Goal: Task Accomplishment & Management: Use online tool/utility

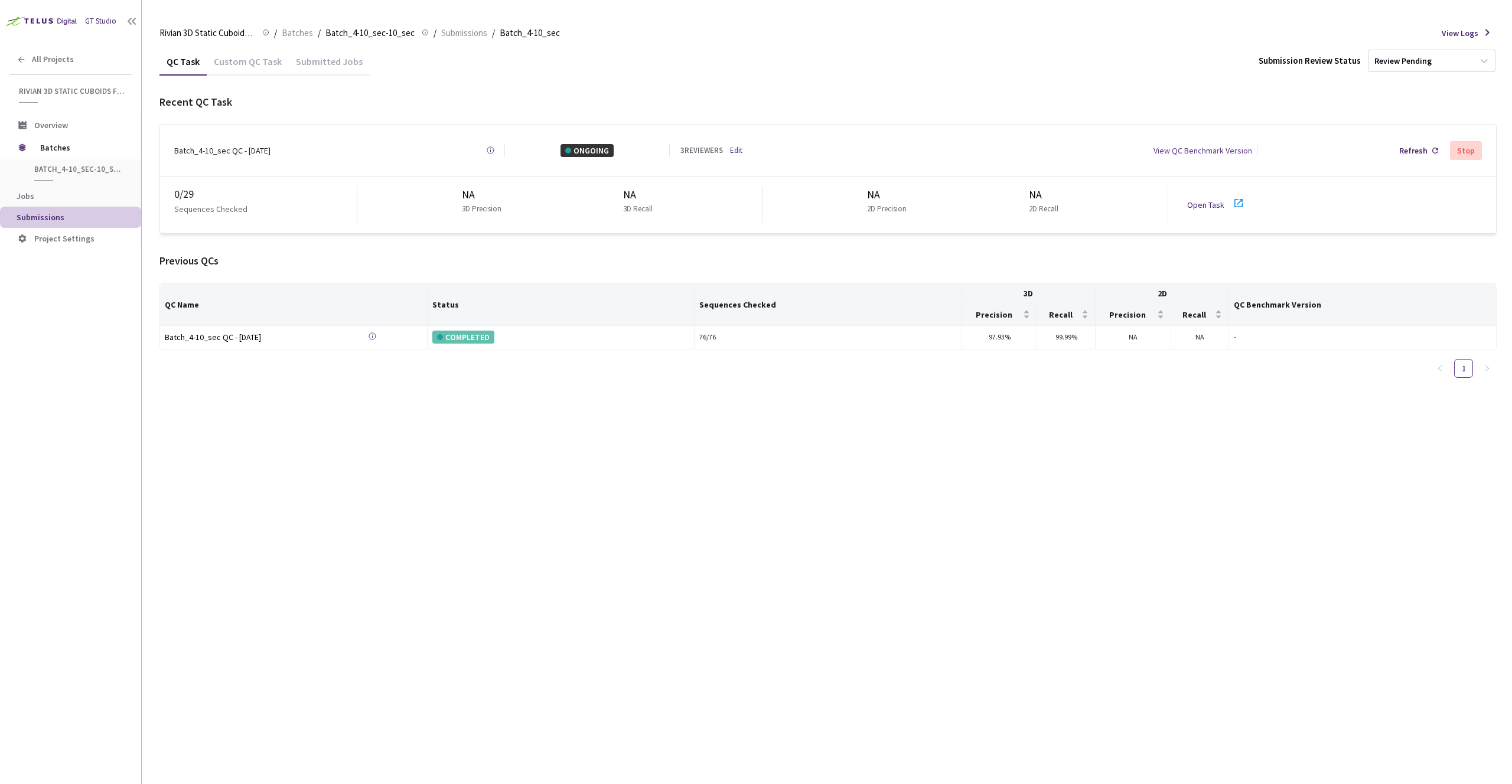
click at [784, 156] on div "Batch_4-10_sec QC - [DATE] Created at [DATE] at 10:45 AM GMT+2 Created by [PERS…" at bounding box center [828, 150] width 1336 height 51
click at [738, 149] on link "Edit" at bounding box center [736, 150] width 12 height 12
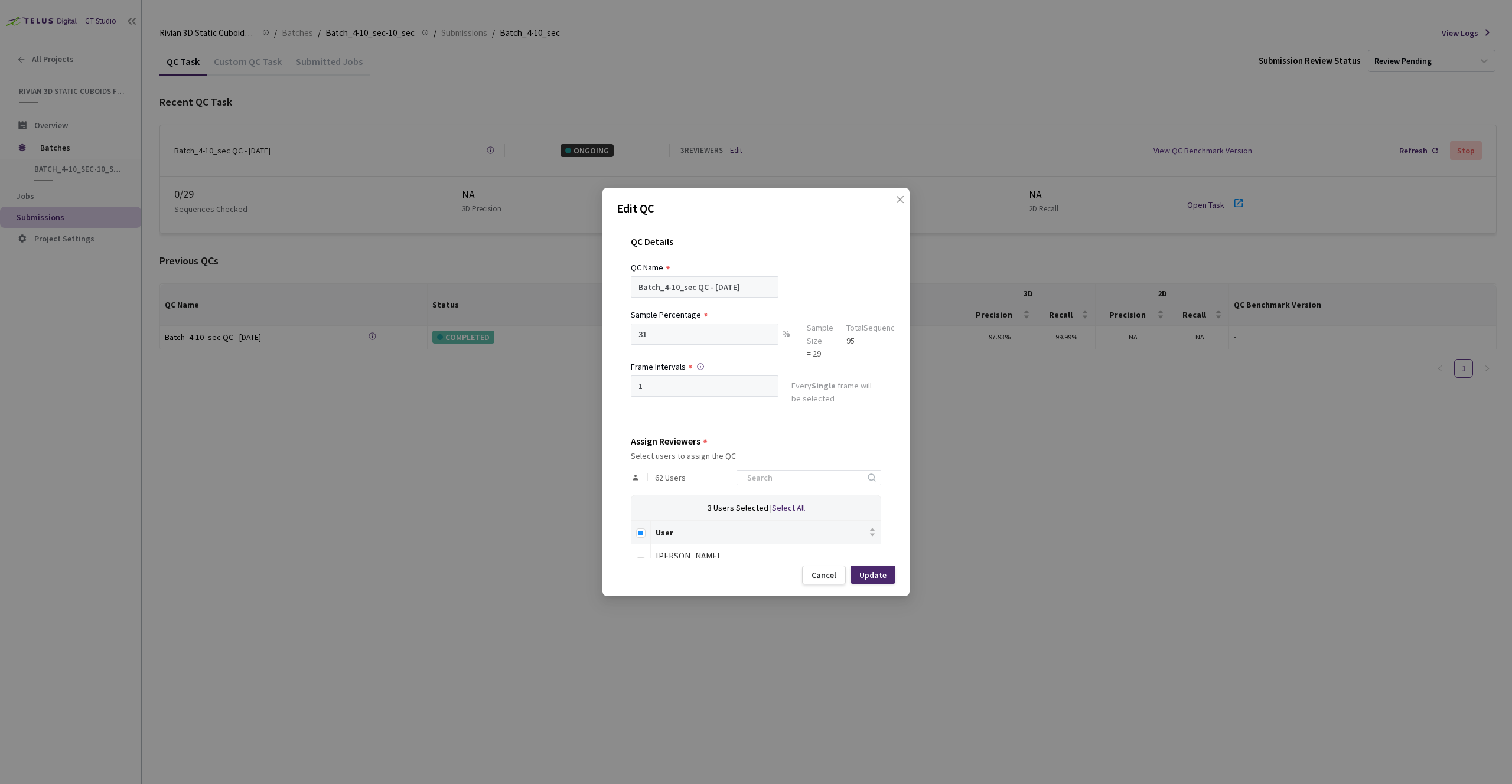
scroll to position [2, 0]
click at [786, 479] on input at bounding box center [803, 475] width 126 height 14
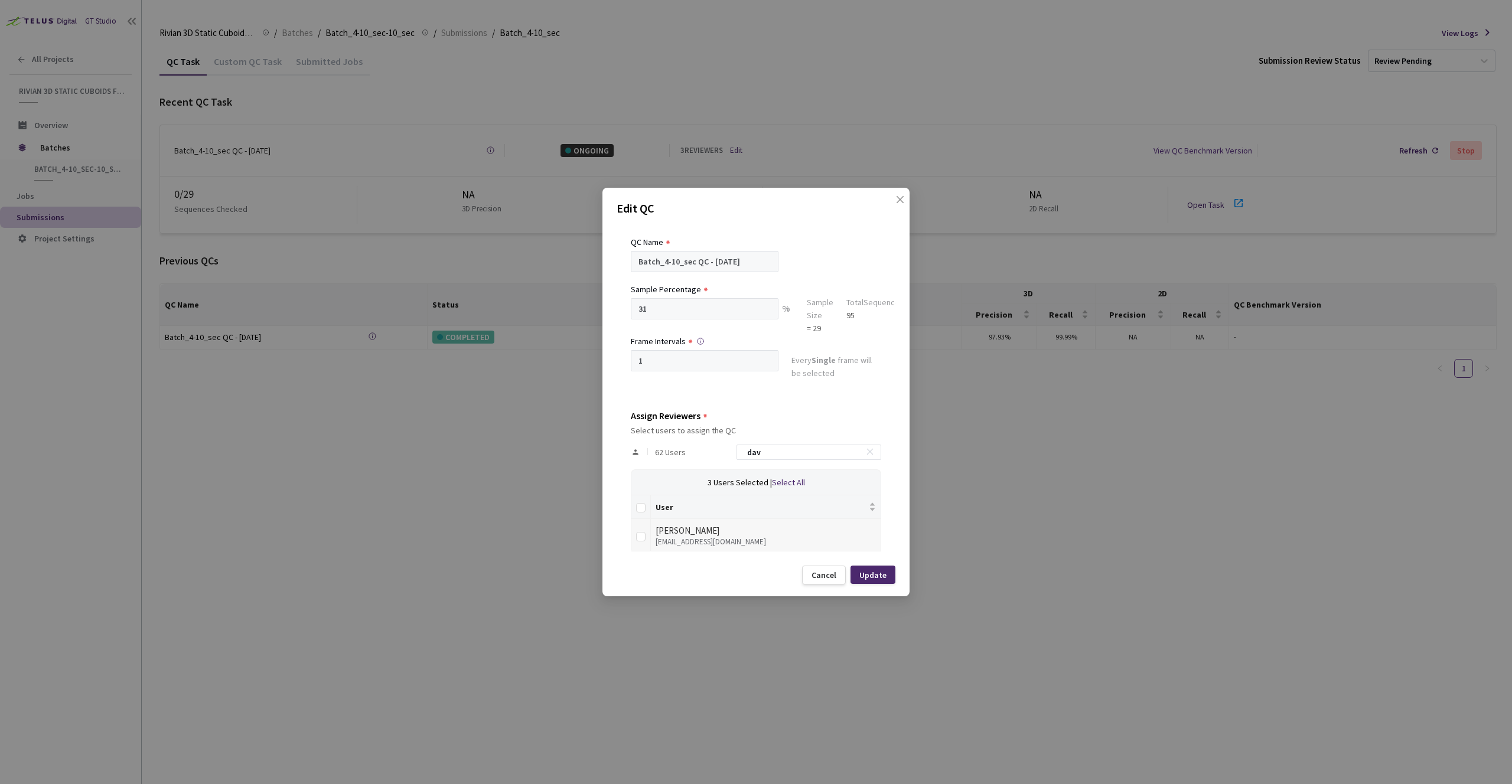
scroll to position [26, 0]
type input "dav"
click at [740, 531] on div "[PERSON_NAME]" at bounding box center [766, 530] width 220 height 14
click at [646, 539] on td at bounding box center [640, 534] width 19 height 33
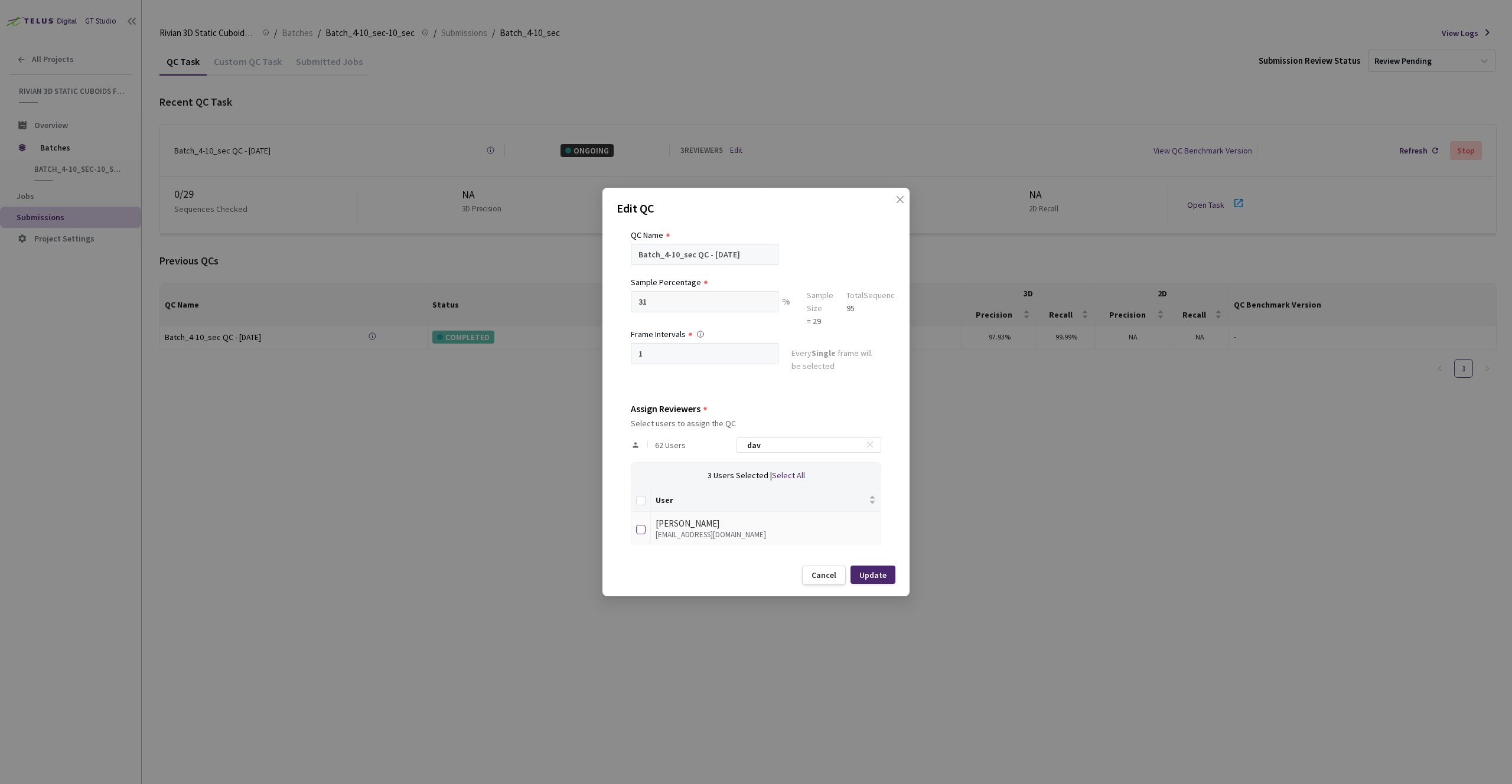
click at [644, 528] on input "checkbox" at bounding box center [641, 530] width 9 height 9
checkbox input "true"
click at [874, 576] on div "Update" at bounding box center [872, 575] width 27 height 9
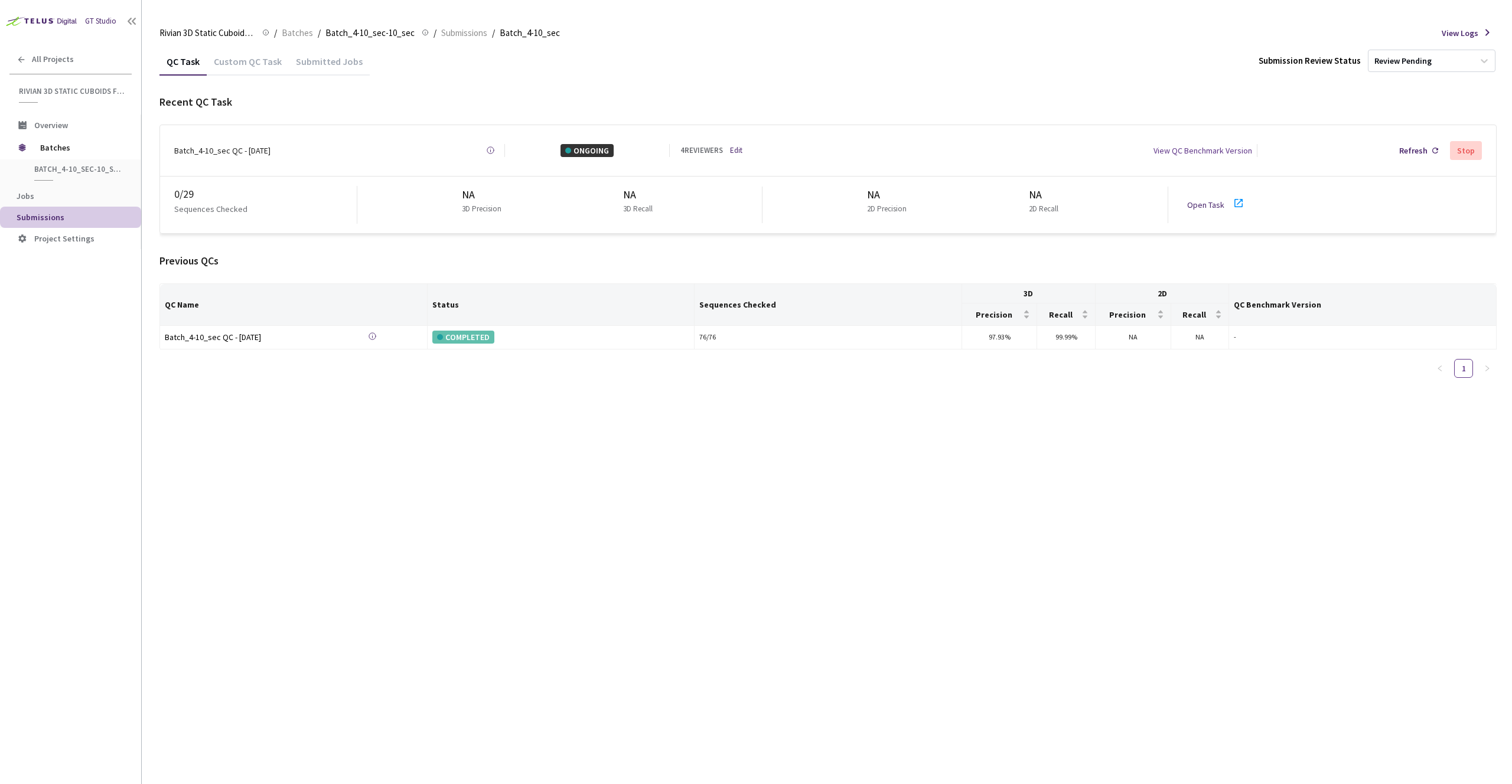
click at [1195, 200] on link "Open Task" at bounding box center [1206, 205] width 37 height 11
